Goal: Task Accomplishment & Management: Complete application form

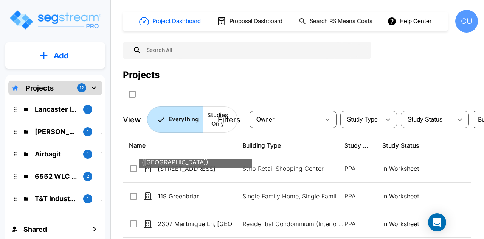
scroll to position [833, 0]
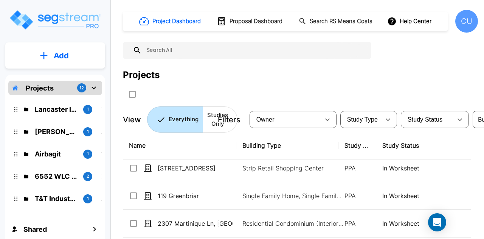
click at [44, 89] on p "Projects" at bounding box center [40, 88] width 28 height 10
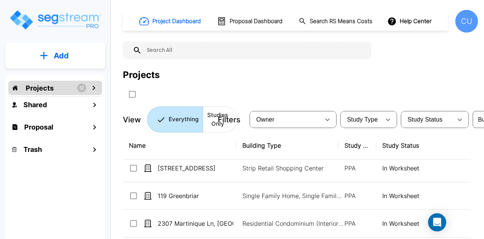
click at [44, 89] on p "Projects" at bounding box center [40, 88] width 28 height 10
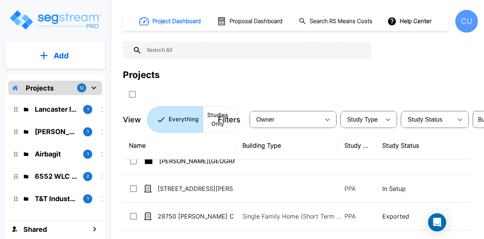
scroll to position [317, 0]
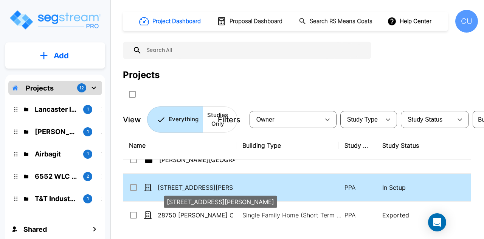
click at [180, 189] on p "[STREET_ADDRESS][PERSON_NAME]" at bounding box center [196, 187] width 76 height 9
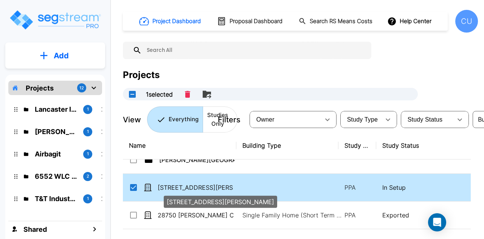
click at [180, 189] on p "[STREET_ADDRESS][PERSON_NAME]" at bounding box center [196, 187] width 76 height 9
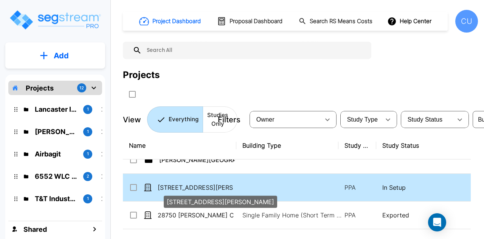
checkbox input "false"
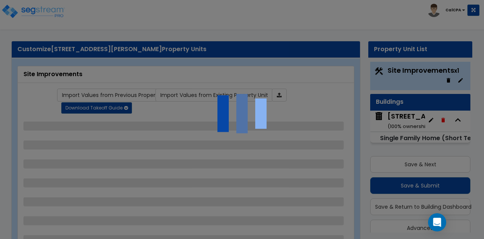
scroll to position [10, 0]
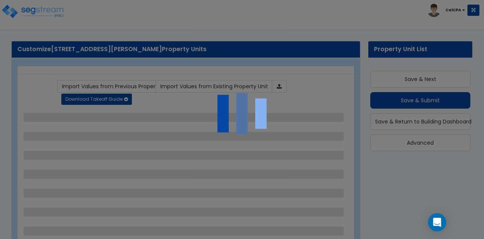
scroll to position [10, 0]
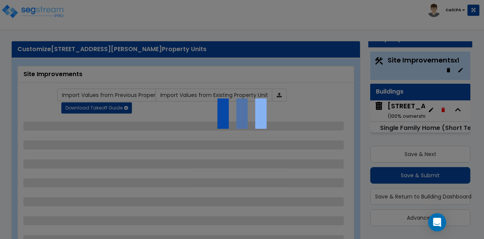
select select "2"
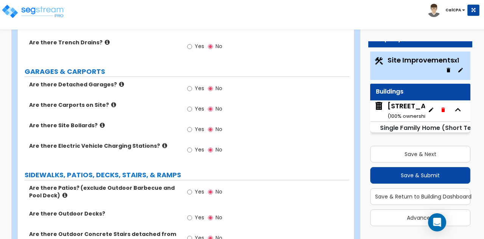
scroll to position [383, 0]
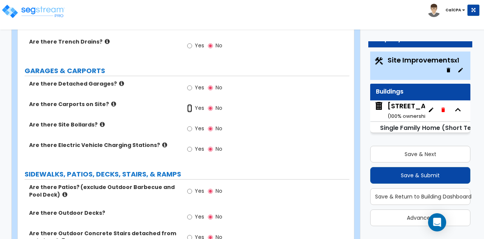
click at [190, 104] on input "Yes" at bounding box center [189, 108] width 5 height 8
radio input "true"
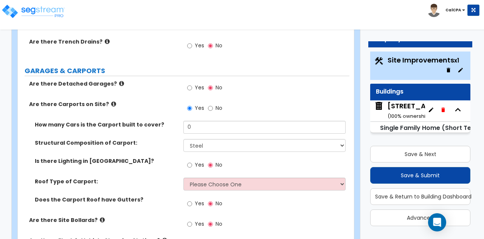
click at [111, 101] on icon at bounding box center [113, 104] width 5 height 6
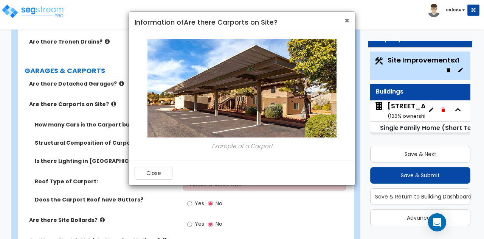
click at [347, 21] on span "×" at bounding box center [347, 20] width 5 height 11
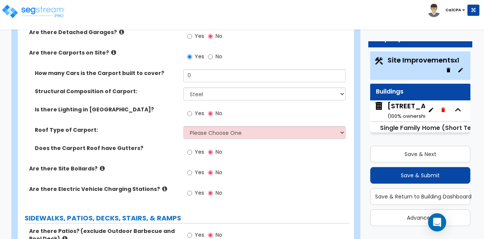
scroll to position [435, 0]
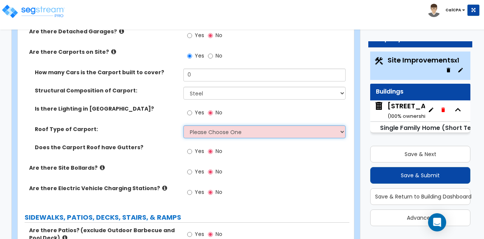
click at [339, 125] on select "Please Choose One Gabled Roof Flat Roof" at bounding box center [264, 131] width 162 height 13
select select "2"
click at [183, 125] on select "Please Choose One Gabled Roof Flat Roof" at bounding box center [264, 131] width 162 height 13
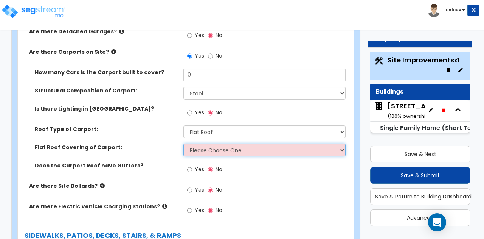
click at [336, 143] on select "Please Choose One Rolled Asphalt Plastic Membrane Asphalt Flood Coat Standing S…" at bounding box center [264, 149] width 162 height 13
select select "1"
click at [183, 143] on select "Please Choose One Rolled Asphalt Plastic Membrane Asphalt Flood Coat Standing S…" at bounding box center [264, 149] width 162 height 13
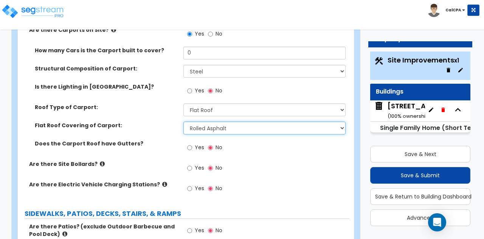
scroll to position [458, 0]
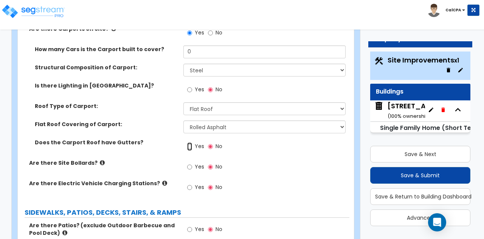
click at [192, 142] on input "Yes" at bounding box center [189, 146] width 5 height 8
radio input "true"
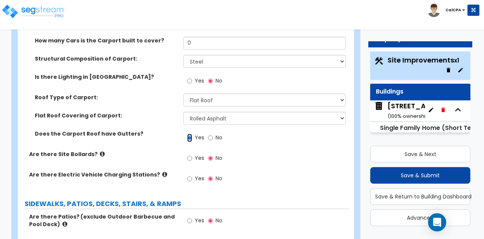
scroll to position [475, 0]
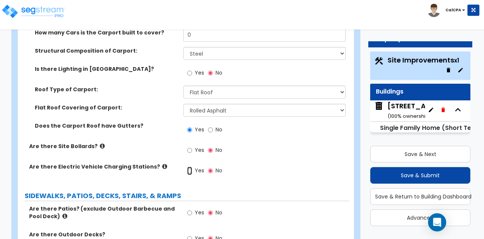
click at [190, 166] on input "Yes" at bounding box center [189, 170] width 5 height 8
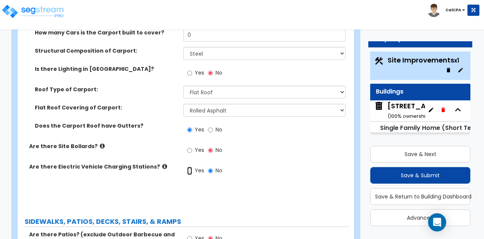
radio input "true"
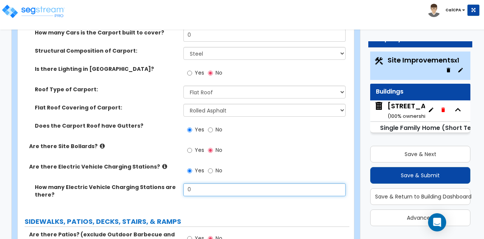
click at [198, 183] on input "0" at bounding box center [264, 189] width 162 height 13
drag, startPoint x: 198, startPoint y: 174, endPoint x: 165, endPoint y: 155, distance: 37.4
click at [165, 155] on div "Are there Detached Garages? Yes No Are there Carports on Site? Yes No How many …" at bounding box center [183, 98] width 320 height 221
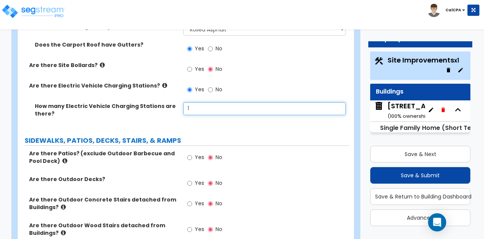
scroll to position [556, 0]
type input "1"
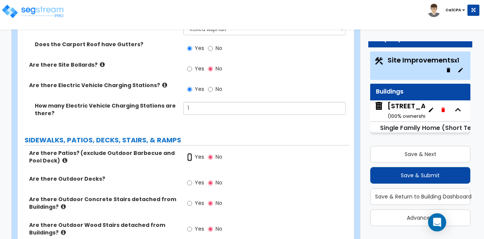
click at [189, 153] on input "Yes" at bounding box center [189, 157] width 5 height 8
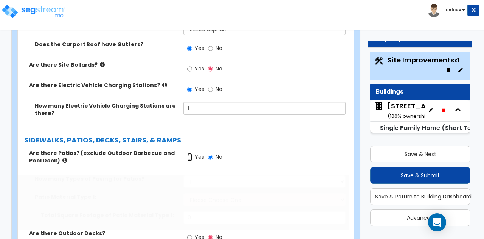
radio input "true"
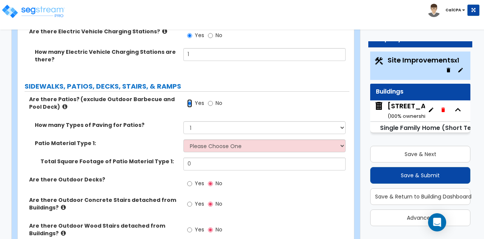
scroll to position [613, 0]
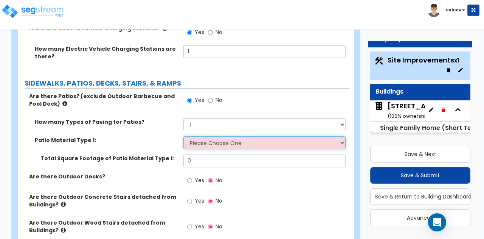
click at [340, 136] on select "Please Choose One Bare Concrete Stamped Concrete Brick Pavers Stone Pavers Tile…" at bounding box center [264, 142] width 162 height 13
select select "1"
click at [183, 136] on select "Please Choose One Bare Concrete Stamped Concrete Brick Pavers Stone Pavers Tile…" at bounding box center [264, 142] width 162 height 13
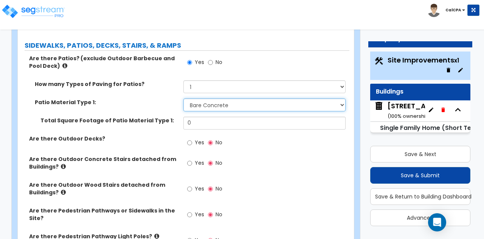
scroll to position [652, 0]
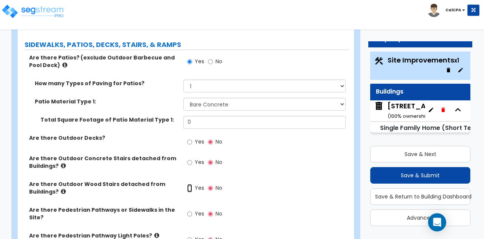
click at [192, 184] on input "Yes" at bounding box center [189, 188] width 5 height 8
radio input "true"
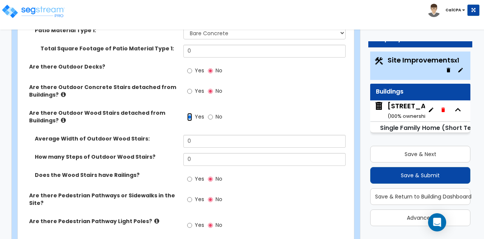
scroll to position [723, 0]
click at [190, 195] on input "Yes" at bounding box center [189, 199] width 5 height 8
radio input "true"
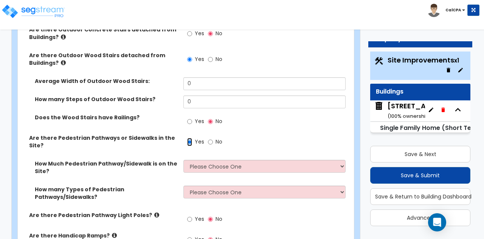
scroll to position [781, 0]
click at [340, 159] on select "Please Choose One I Don't Know, Please Estimate For Me Enter Linear Footage" at bounding box center [264, 165] width 162 height 13
select select "2"
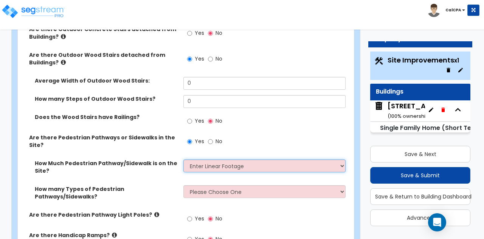
click at [183, 159] on select "Please Choose One I Don't Know, Please Estimate For Me Enter Linear Footage" at bounding box center [264, 165] width 162 height 13
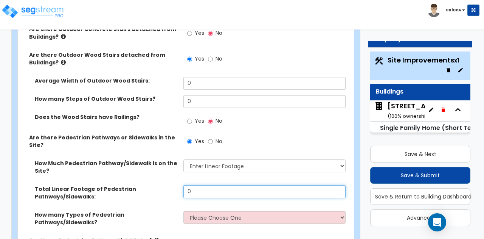
click at [211, 185] on input "0" at bounding box center [264, 191] width 162 height 13
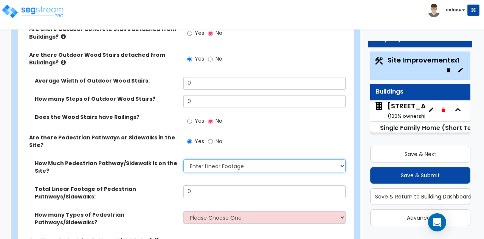
click at [328, 159] on select "Please Choose One I Don't Know, Please Estimate For Me Enter Linear Footage" at bounding box center [264, 165] width 162 height 13
click at [183, 159] on select "Please Choose One I Don't Know, Please Estimate For Me Enter Linear Footage" at bounding box center [264, 165] width 162 height 13
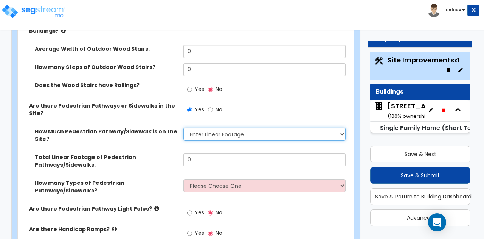
scroll to position [814, 0]
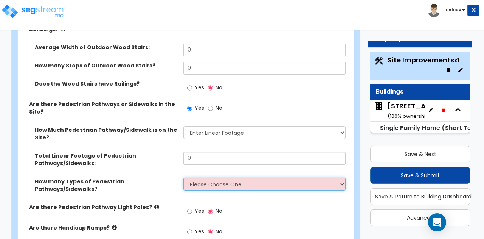
click at [340, 177] on select "Please Choose One 1 2 3" at bounding box center [264, 183] width 162 height 13
select select "2"
click at [183, 177] on select "Please Choose One 1 2 3" at bounding box center [264, 183] width 162 height 13
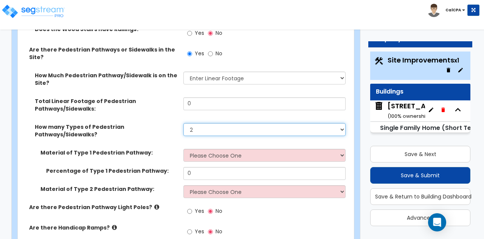
scroll to position [872, 0]
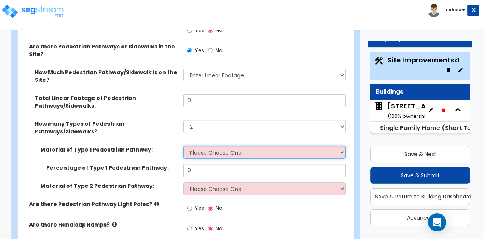
click at [342, 146] on select "Please Choose One Bare Concrete Stamped Concrete Brick Pavers Stone Pavers Wood…" at bounding box center [264, 152] width 162 height 13
select select "4"
click at [183, 146] on select "Please Choose One Bare Concrete Stamped Concrete Brick Pavers Stone Pavers Wood…" at bounding box center [264, 152] width 162 height 13
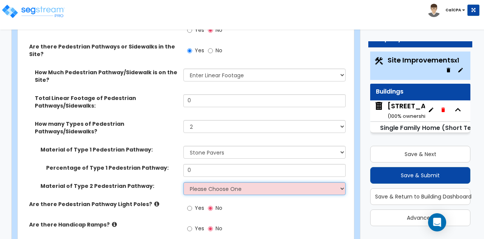
click at [344, 182] on select "Please Choose One Bare Concrete Stamped Concrete Brick Pavers Stone Pavers Wood…" at bounding box center [264, 188] width 162 height 13
select select "1"
click at [183, 182] on select "Please Choose One Bare Concrete Stamped Concrete Brick Pavers Stone Pavers Wood…" at bounding box center [264, 188] width 162 height 13
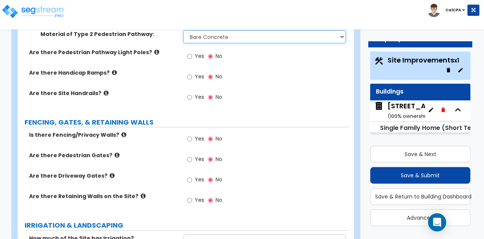
scroll to position [1024, 0]
click at [191, 134] on input "Yes" at bounding box center [189, 138] width 5 height 8
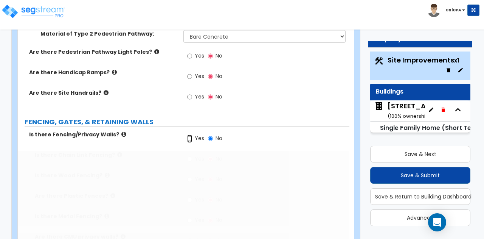
radio input "true"
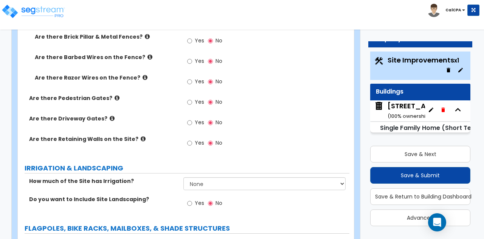
scroll to position [1285, 0]
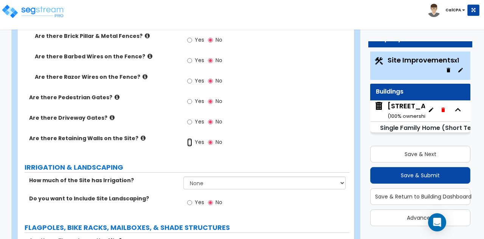
click at [189, 138] on input "Yes" at bounding box center [189, 142] width 5 height 8
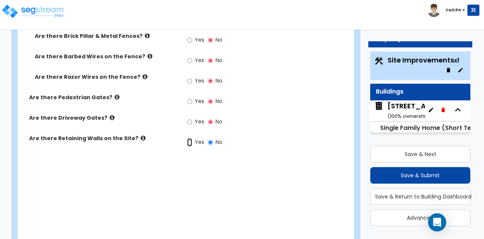
radio input "true"
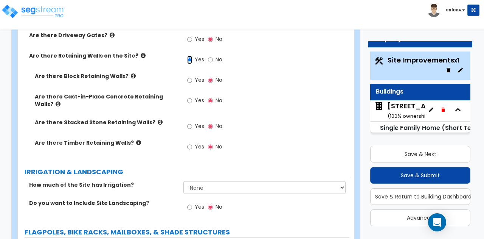
scroll to position [1371, 0]
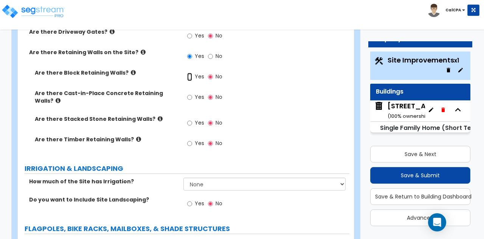
click at [188, 73] on input "Yes" at bounding box center [189, 77] width 5 height 8
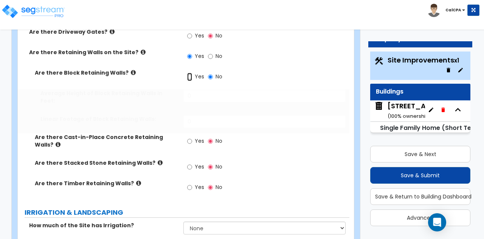
radio input "true"
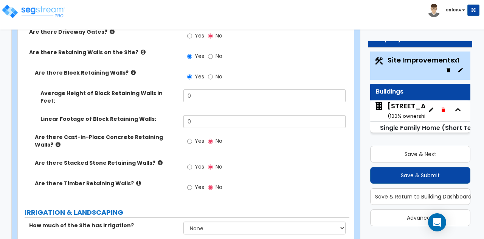
click at [158, 160] on icon at bounding box center [160, 163] width 5 height 6
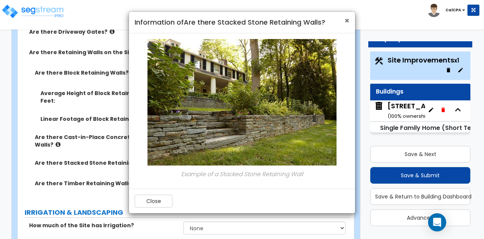
click at [345, 20] on span "×" at bounding box center [347, 20] width 5 height 11
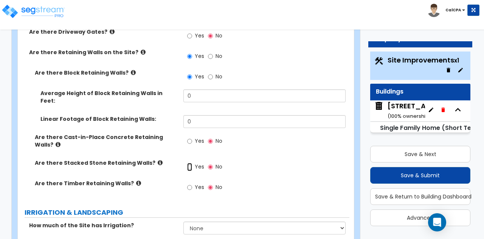
click at [189, 163] on input "Yes" at bounding box center [189, 167] width 5 height 8
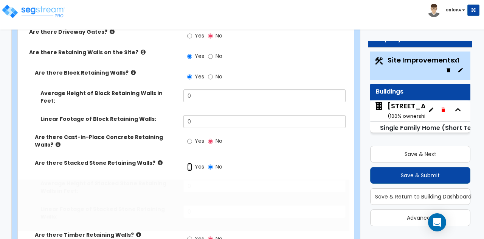
radio input "true"
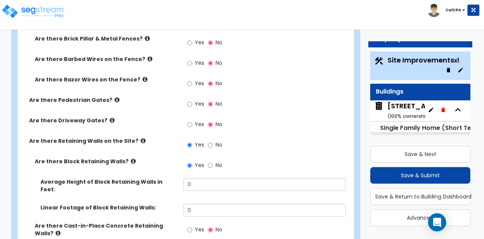
scroll to position [1282, 0]
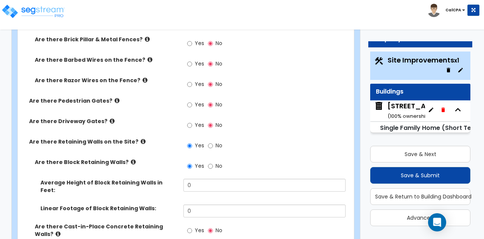
click at [131, 159] on icon at bounding box center [133, 162] width 5 height 6
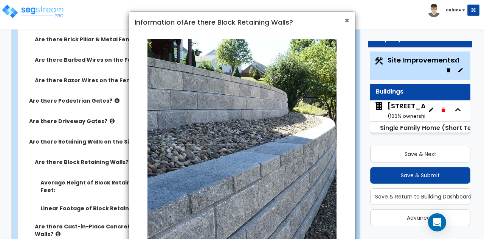
click at [345, 22] on span "×" at bounding box center [347, 20] width 5 height 11
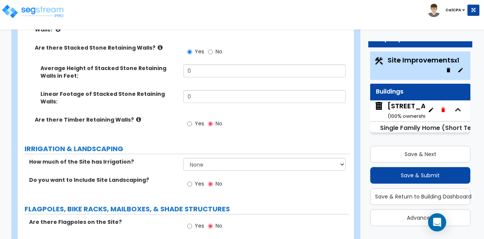
scroll to position [1487, 0]
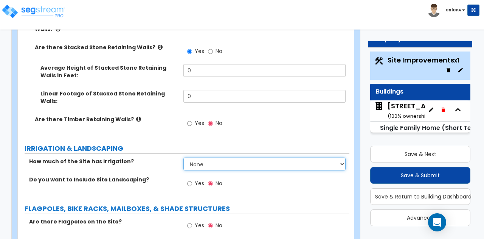
click at [338, 157] on select "None I want to Enter an Approximate Percentage I want to Enter the Square Foota…" at bounding box center [264, 163] width 162 height 13
select select "1"
click at [183, 157] on select "None I want to Enter an Approximate Percentage I want to Enter the Square Foota…" at bounding box center [264, 163] width 162 height 13
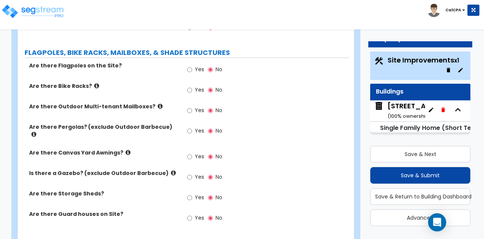
scroll to position [1670, 0]
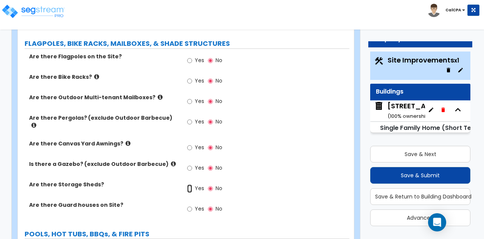
click at [190, 184] on input "Yes" at bounding box center [189, 188] width 5 height 8
radio input "true"
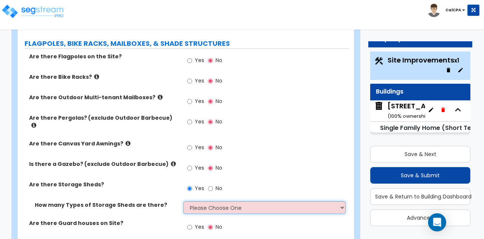
click at [342, 201] on select "Please Choose One 1 2" at bounding box center [264, 207] width 162 height 13
select select "1"
click at [183, 201] on select "Please Choose One 1 2" at bounding box center [264, 207] width 162 height 13
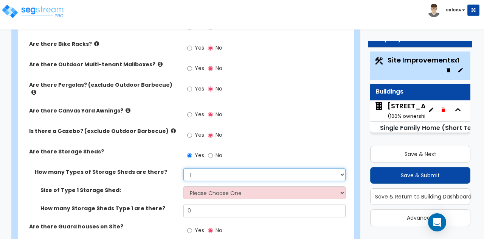
scroll to position [1705, 0]
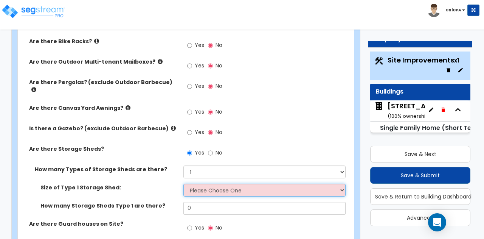
click at [343, 183] on select "Please Choose One 16' x 32' 30' x 64'" at bounding box center [264, 189] width 162 height 13
select select "1"
click at [183, 183] on select "Please Choose One 16' x 32' 30' x 64'" at bounding box center [264, 189] width 162 height 13
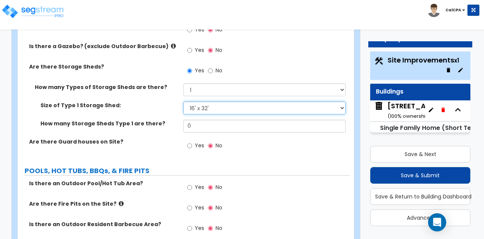
scroll to position [1797, 0]
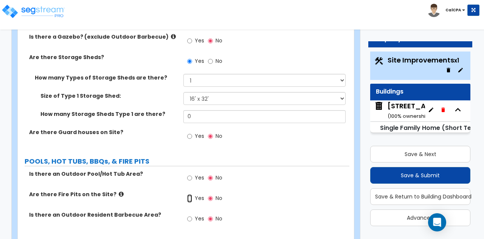
click at [190, 194] on input "Yes" at bounding box center [189, 198] width 5 height 8
radio input "true"
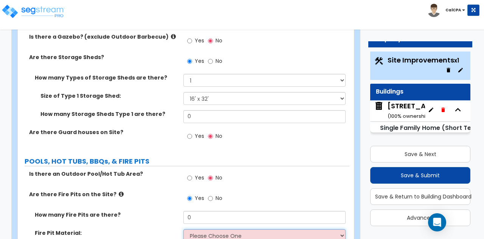
click at [342, 229] on select "Please Choose One Concrete Block Brick Stone" at bounding box center [264, 235] width 162 height 13
select select "1"
click at [183, 229] on select "Please Choose One Concrete Block Brick Stone" at bounding box center [264, 235] width 162 height 13
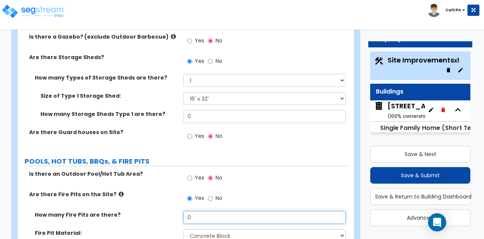
drag, startPoint x: 216, startPoint y: 179, endPoint x: 169, endPoint y: 170, distance: 47.1
click at [169, 170] on div "Is there an Outdoor Pool/Hot Tub Area? Yes No Are there Fire Pits on the Site? …" at bounding box center [183, 219] width 320 height 98
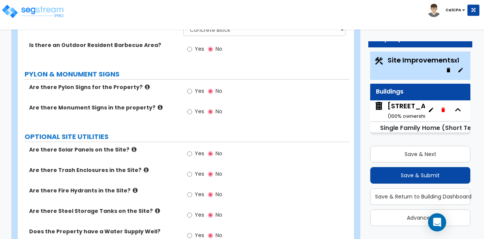
scroll to position [2036, 0]
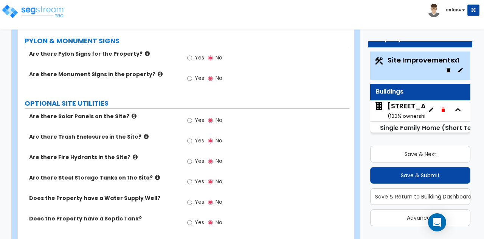
type input "1"
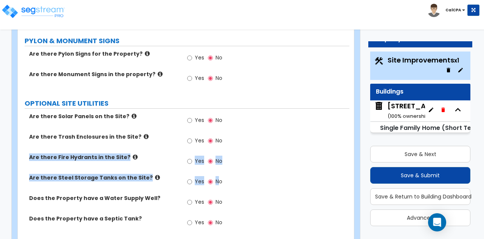
drag, startPoint x: 219, startPoint y: 145, endPoint x: 242, endPoint y: 113, distance: 38.7
click at [242, 113] on div "Are there Solar Panels on the Site? Yes No Are there Trash Enclosures in the Si…" at bounding box center [183, 173] width 320 height 123
click at [242, 133] on div "Yes No" at bounding box center [266, 143] width 166 height 20
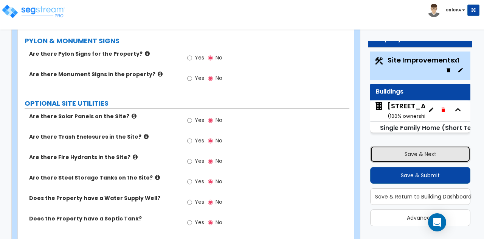
click at [408, 151] on button "Save & Next" at bounding box center [420, 154] width 100 height 17
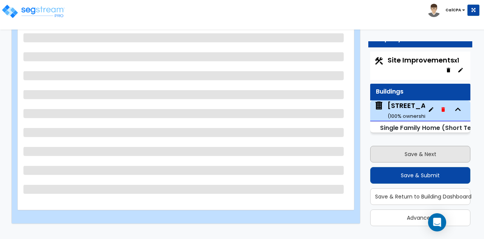
scroll to position [106, 0]
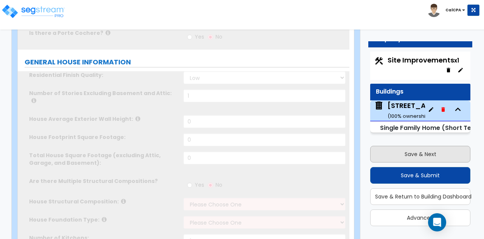
type input "1"
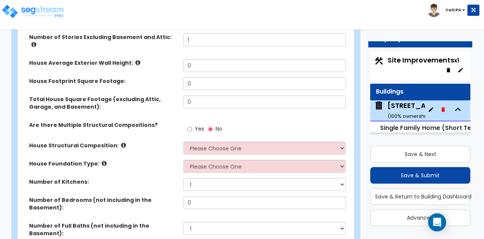
scroll to position [162, 0]
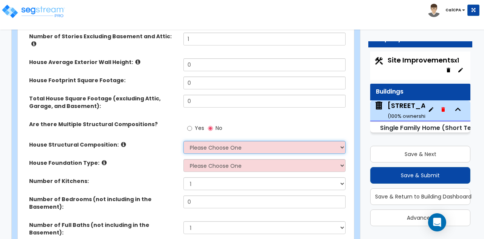
click at [335, 141] on select "Please Choose One Reinforced Concrete Structural Steel Brick Masonry CMU Masonr…" at bounding box center [264, 147] width 162 height 13
select select "7"
click at [183, 141] on select "Please Choose One Reinforced Concrete Structural Steel Brick Masonry CMU Masonr…" at bounding box center [264, 147] width 162 height 13
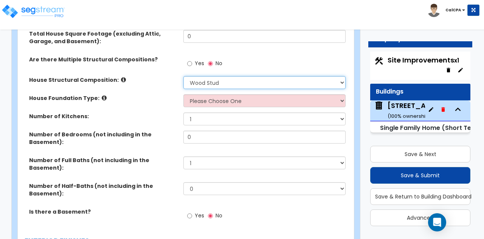
scroll to position [227, 0]
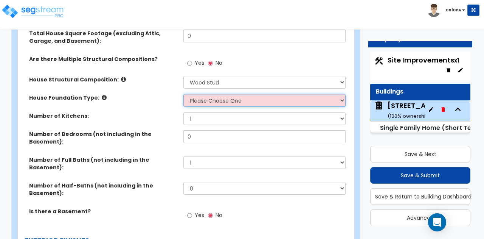
click at [342, 94] on select "Please Choose One Crawl Space Pier-Elevated First floor Slab on Grade" at bounding box center [264, 100] width 162 height 13
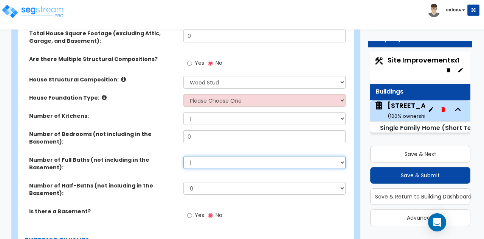
click at [314, 156] on select "1 2 3 4 5 6 7 8 9 10" at bounding box center [264, 162] width 162 height 13
select select "4"
click at [183, 156] on select "1 2 3 4 5 6 7 8 9 10" at bounding box center [264, 162] width 162 height 13
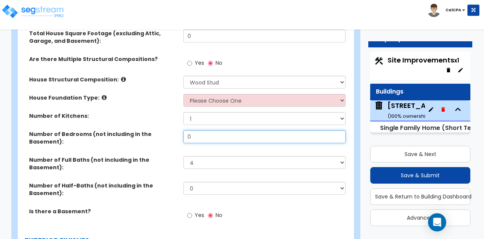
click at [223, 132] on input "0" at bounding box center [264, 136] width 162 height 13
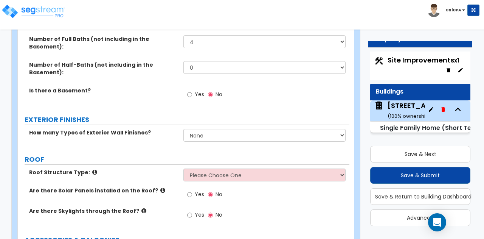
scroll to position [348, 0]
type input "4"
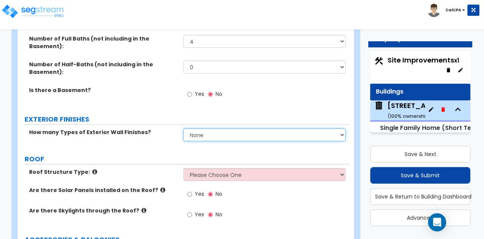
click at [342, 128] on select "None 1 2 3" at bounding box center [264, 134] width 162 height 13
select select "1"
click at [183, 128] on select "None 1 2 3" at bounding box center [264, 134] width 162 height 13
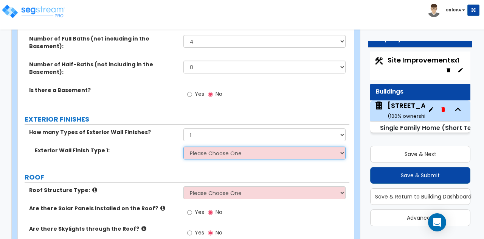
click at [341, 146] on select "Please Choose One No Finish/Shared Wall No Wall Brick Finish Stone Finish Wood …" at bounding box center [264, 152] width 162 height 13
select select "7"
click at [183, 146] on select "Please Choose One No Finish/Shared Wall No Wall Brick Finish Stone Finish Wood …" at bounding box center [264, 152] width 162 height 13
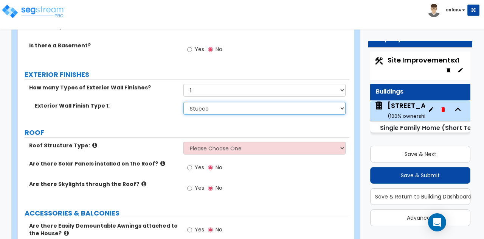
scroll to position [396, 0]
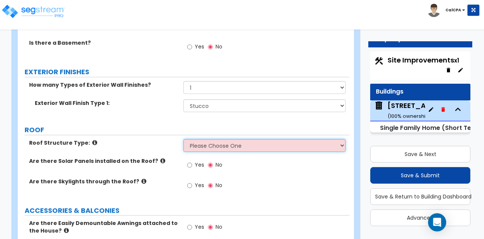
click at [340, 139] on select "Please Choose One [PERSON_NAME] Roof Flat Roof Hybrid [PERSON_NAME] & Flat Roof" at bounding box center [264, 145] width 162 height 13
select select "2"
click at [183, 139] on select "Please Choose One [PERSON_NAME] Roof Flat Roof Hybrid [PERSON_NAME] & Flat Roof" at bounding box center [264, 145] width 162 height 13
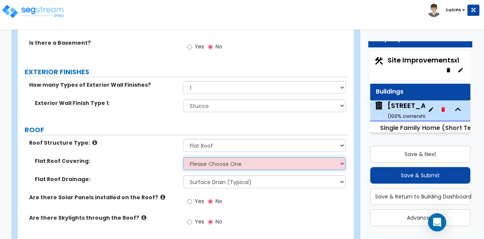
click at [341, 157] on select "Please Choose One Rolled Asphalt PVC Membrane Plastic (EPDM) Membrane Asphalt F…" at bounding box center [264, 163] width 162 height 13
select select "1"
click at [183, 157] on select "Please Choose One Rolled Asphalt PVC Membrane Plastic (EPDM) Membrane Asphalt F…" at bounding box center [264, 163] width 162 height 13
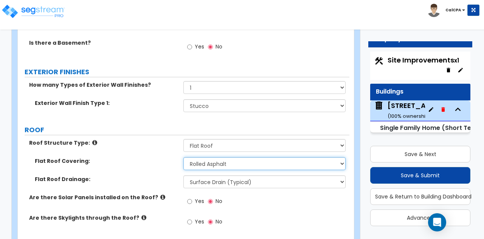
click at [338, 157] on select "Please Choose One Rolled Asphalt PVC Membrane Plastic (EPDM) Membrane Asphalt F…" at bounding box center [264, 163] width 162 height 13
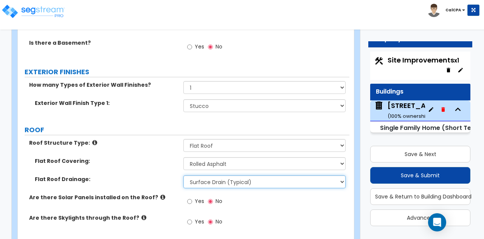
click at [340, 175] on select "Surface Drain (Typical) Gutters Downspout Only" at bounding box center [264, 181] width 162 height 13
click at [338, 175] on select "Surface Drain (Typical) Gutters Downspout Only" at bounding box center [264, 181] width 162 height 13
click at [340, 175] on select "Surface Drain (Typical) Gutters Downspout Only" at bounding box center [264, 181] width 162 height 13
select select "1"
click at [183, 175] on select "Surface Drain (Typical) Gutters Downspout Only" at bounding box center [264, 181] width 162 height 13
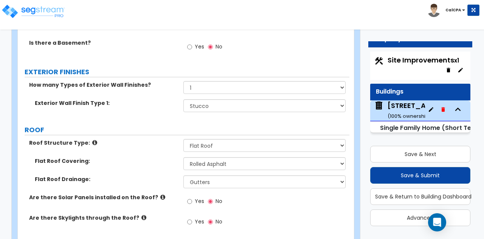
click at [334, 193] on div "Yes No" at bounding box center [266, 203] width 166 height 20
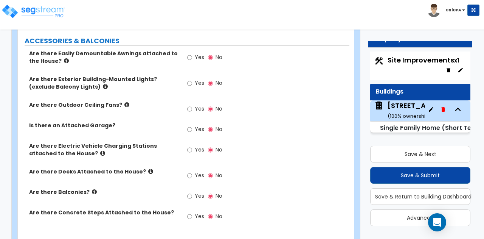
scroll to position [602, 0]
click at [190, 79] on input "Yes" at bounding box center [189, 83] width 5 height 8
radio input "true"
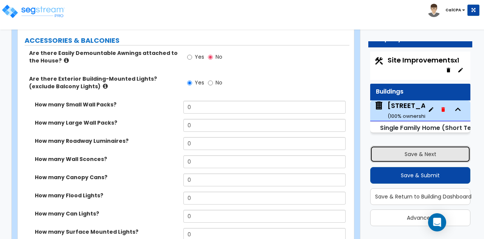
click at [401, 152] on button "Save & Next" at bounding box center [420, 154] width 100 height 17
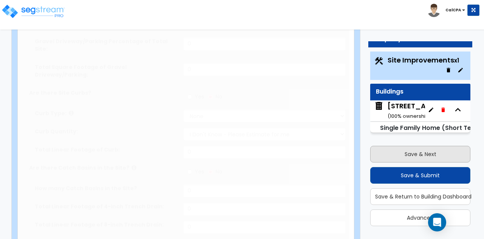
type input "0.63"
select select "2"
radio input "true"
select select "2"
select select "1"
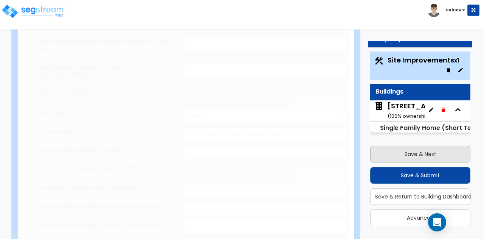
radio input "true"
type input "1"
radio input "true"
select select "1"
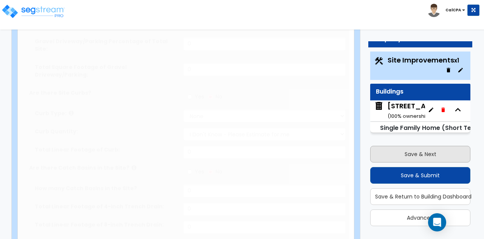
radio input "true"
select select "2"
select select "4"
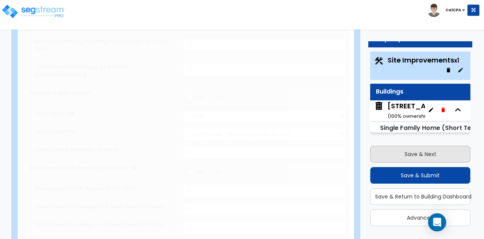
select select "1"
radio input "true"
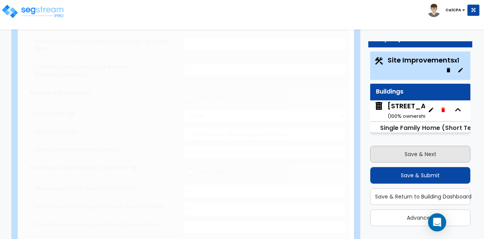
select select "1"
radio input "true"
select select "1"
radio input "true"
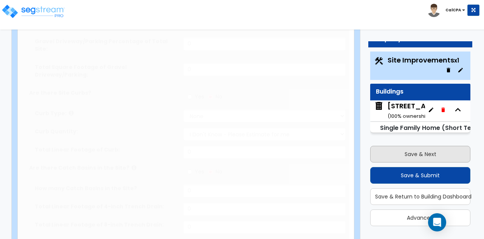
type input "1"
select select "1"
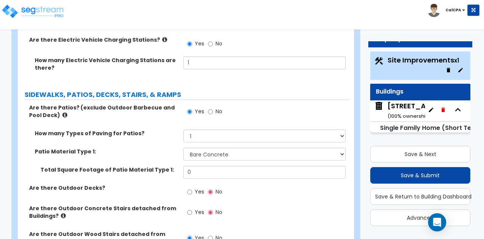
click at [378, 55] on div "Site Improvements x1" at bounding box center [420, 65] width 100 height 28
